Goal: Use online tool/utility: Utilize a website feature to perform a specific function

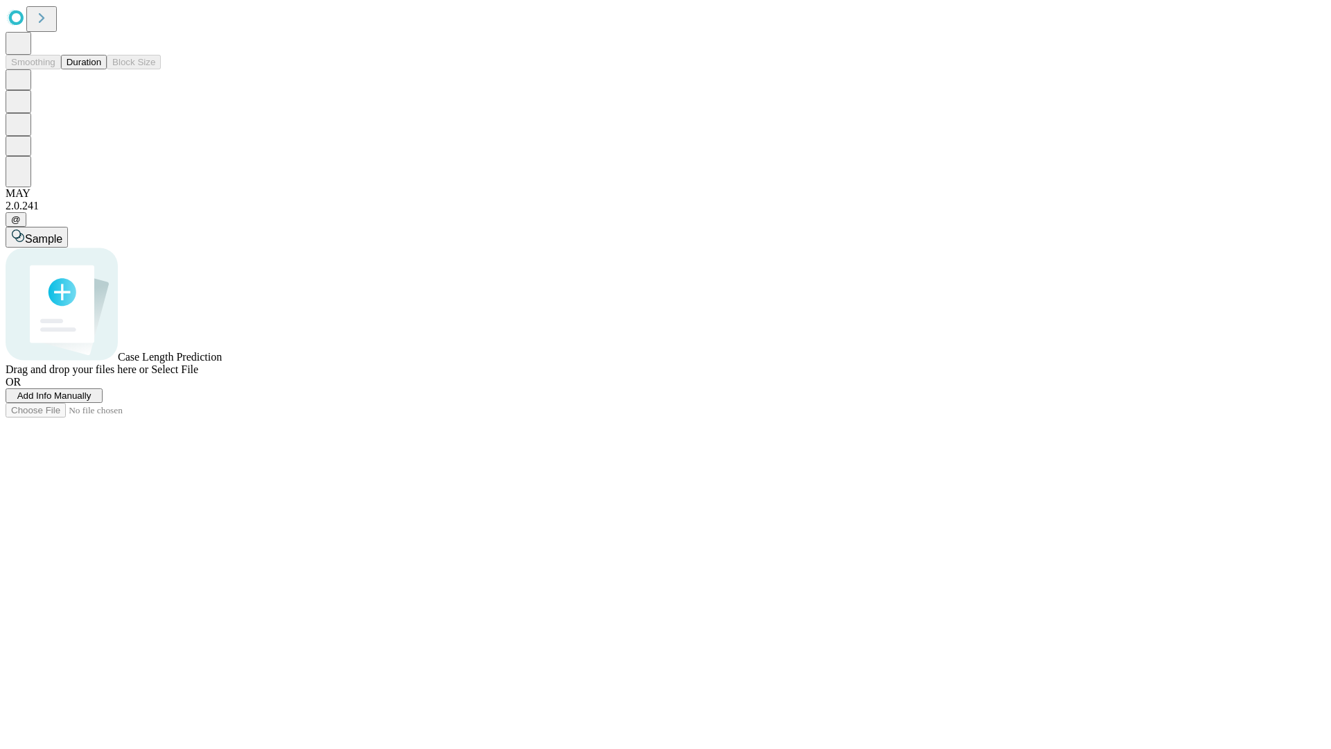
click at [198, 375] on span "Select File" at bounding box center [174, 369] width 47 height 12
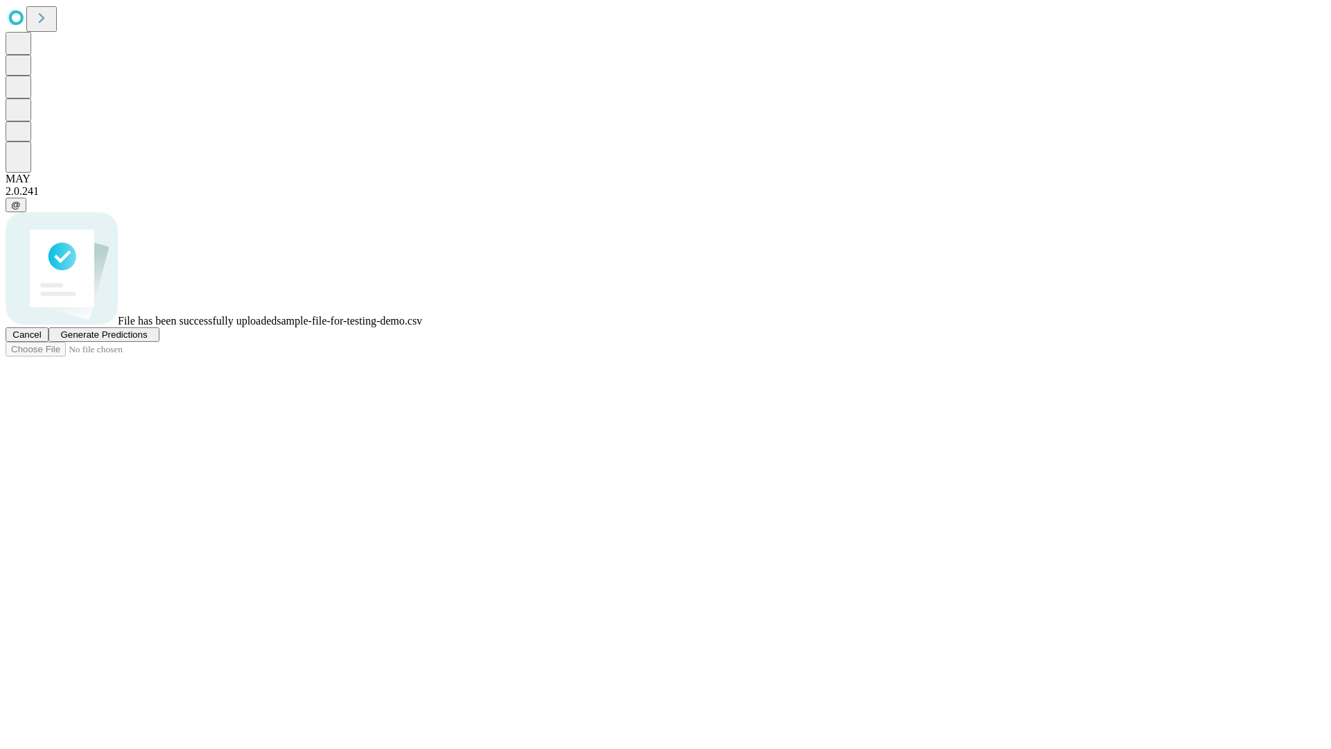
click at [147, 340] on span "Generate Predictions" at bounding box center [103, 334] width 87 height 10
